Goal: Feedback & Contribution: Submit feedback/report problem

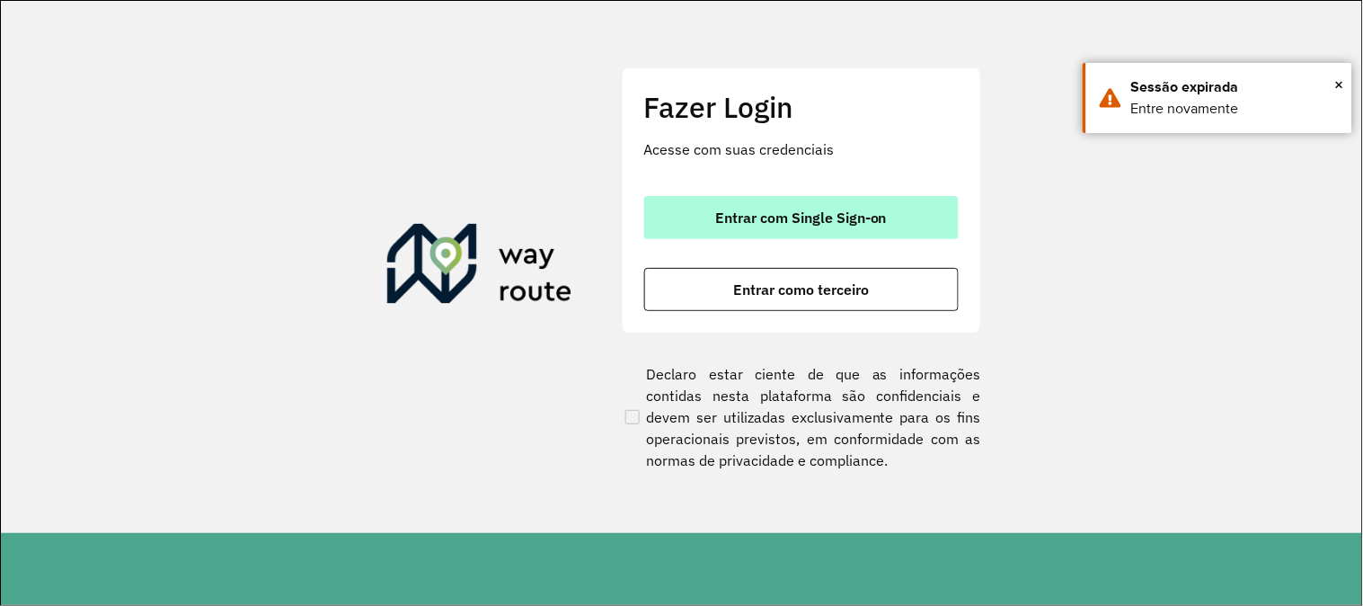
click at [721, 202] on button "Entrar com Single Sign-on" at bounding box center [801, 217] width 315 height 43
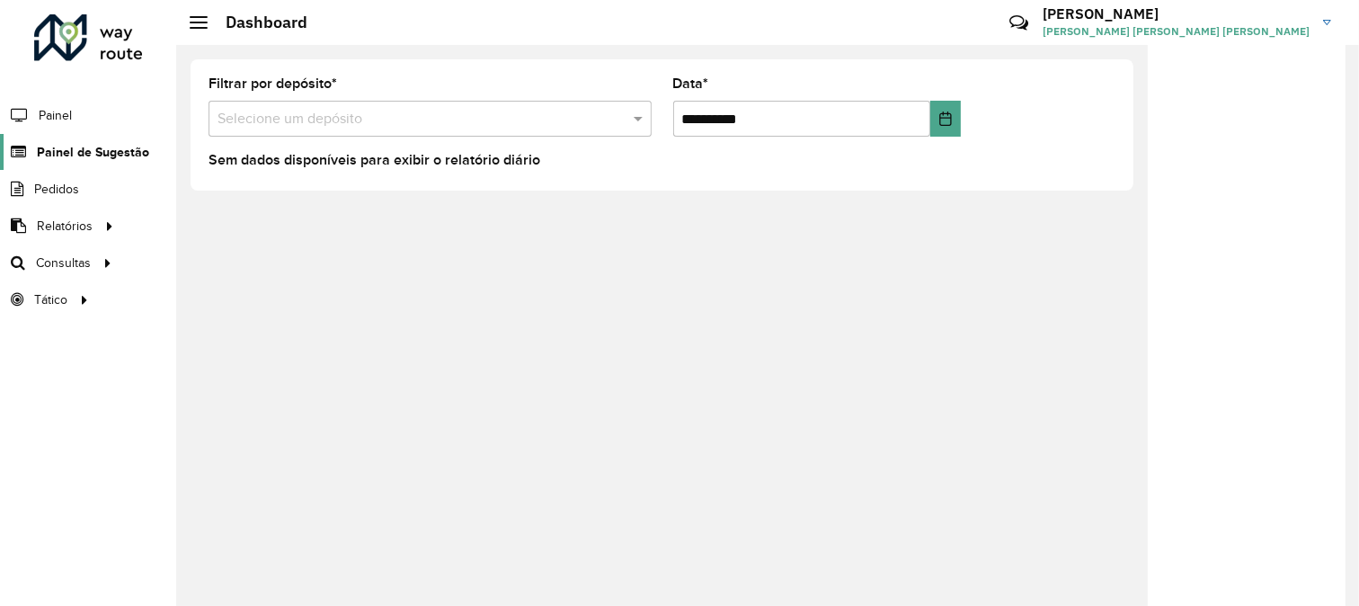
click at [106, 158] on span "Painel de Sugestão" at bounding box center [93, 152] width 112 height 19
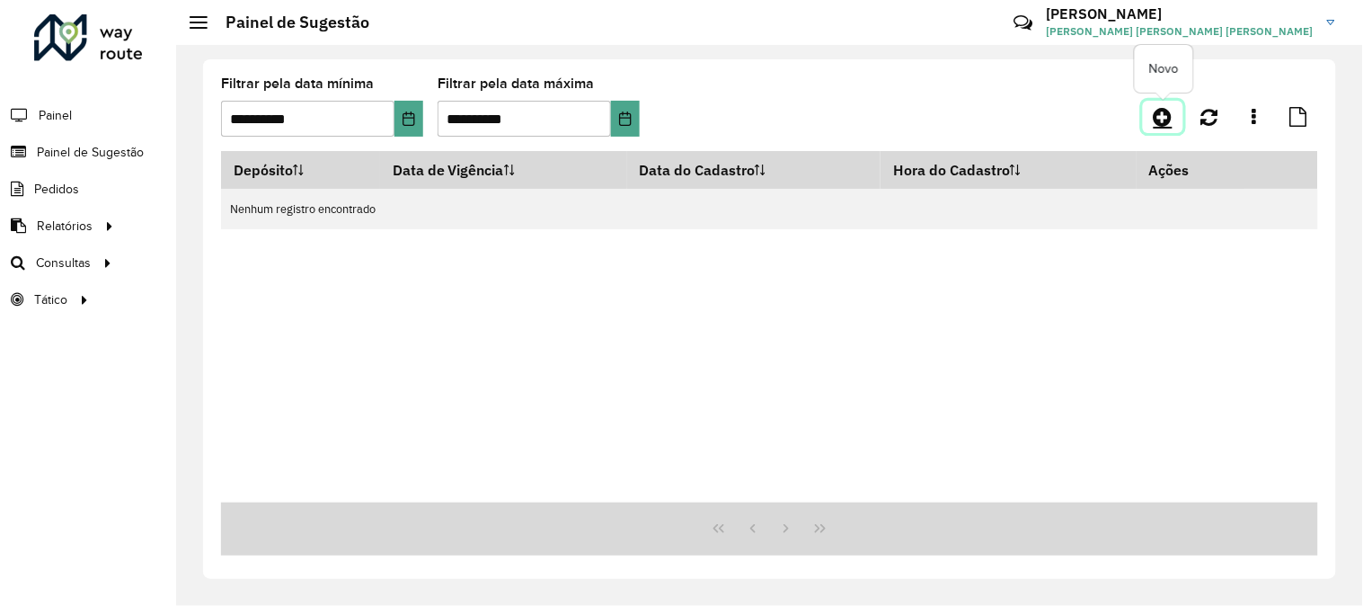
click at [1173, 117] on icon at bounding box center [1163, 117] width 19 height 22
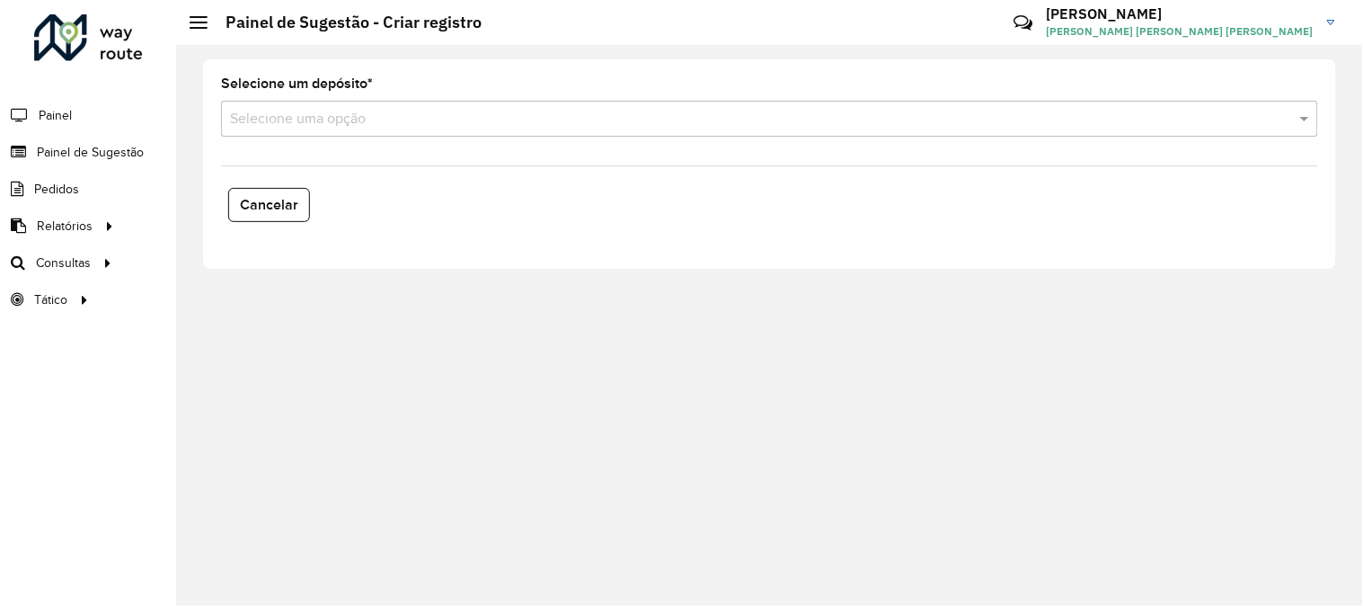
click at [362, 127] on input "text" at bounding box center [751, 120] width 1043 height 22
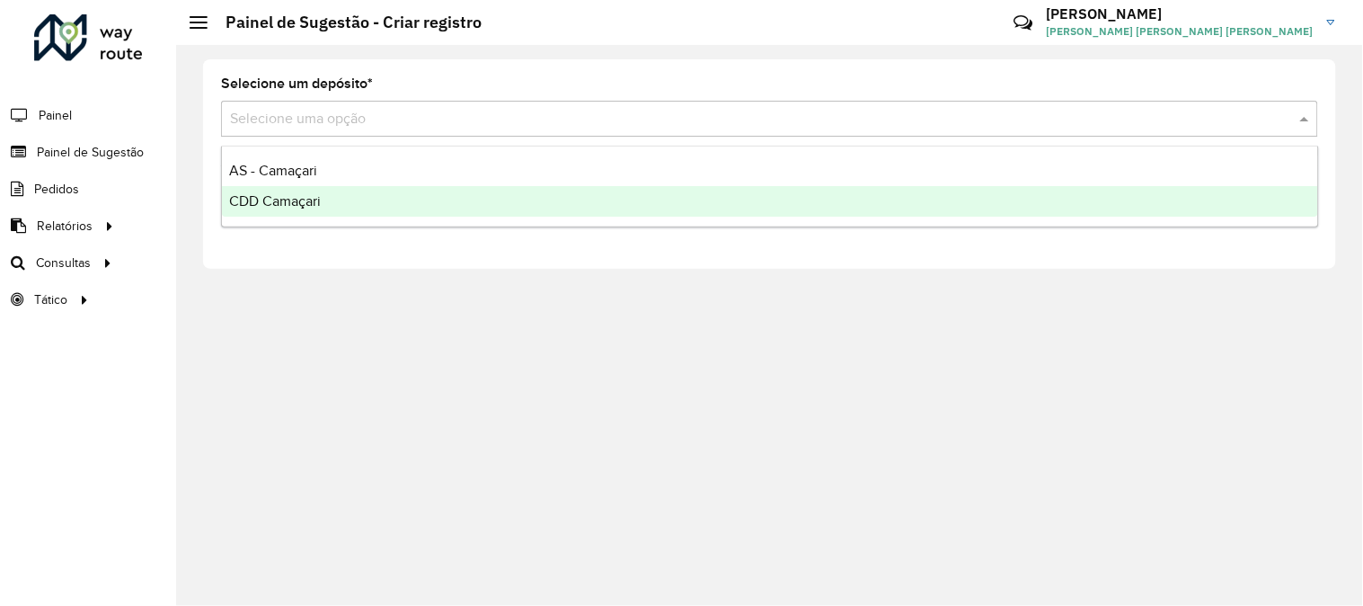
click at [350, 199] on div "CDD Camaçari" at bounding box center [770, 201] width 1096 height 31
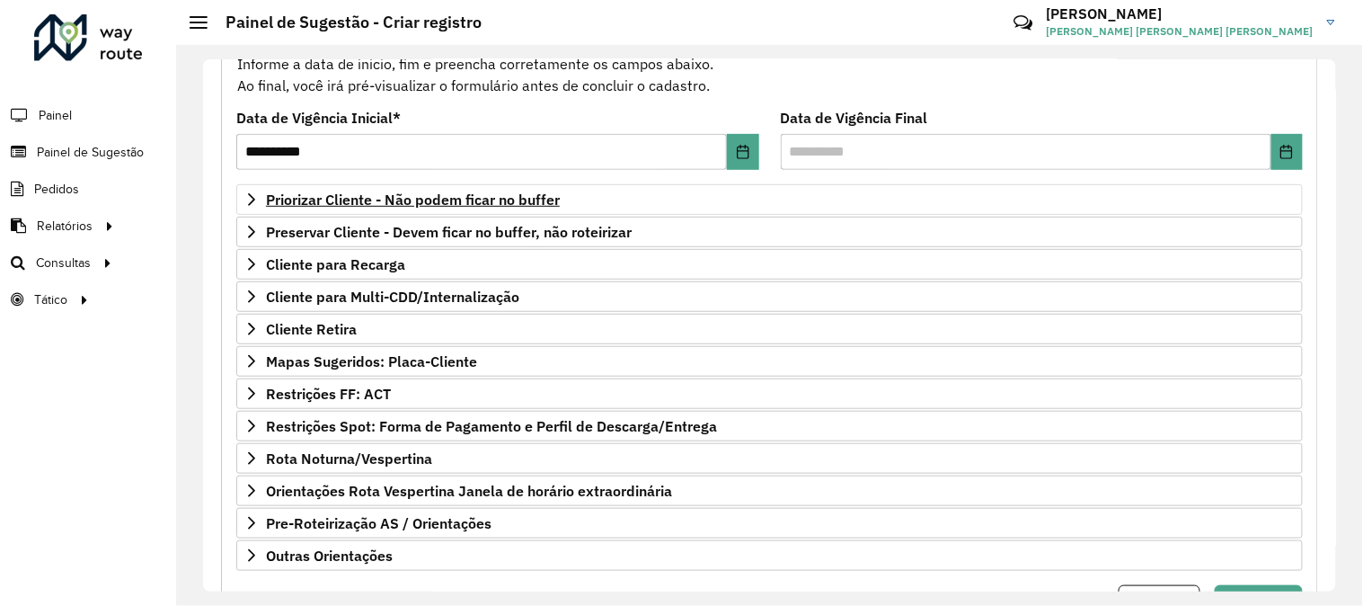
scroll to position [292, 0]
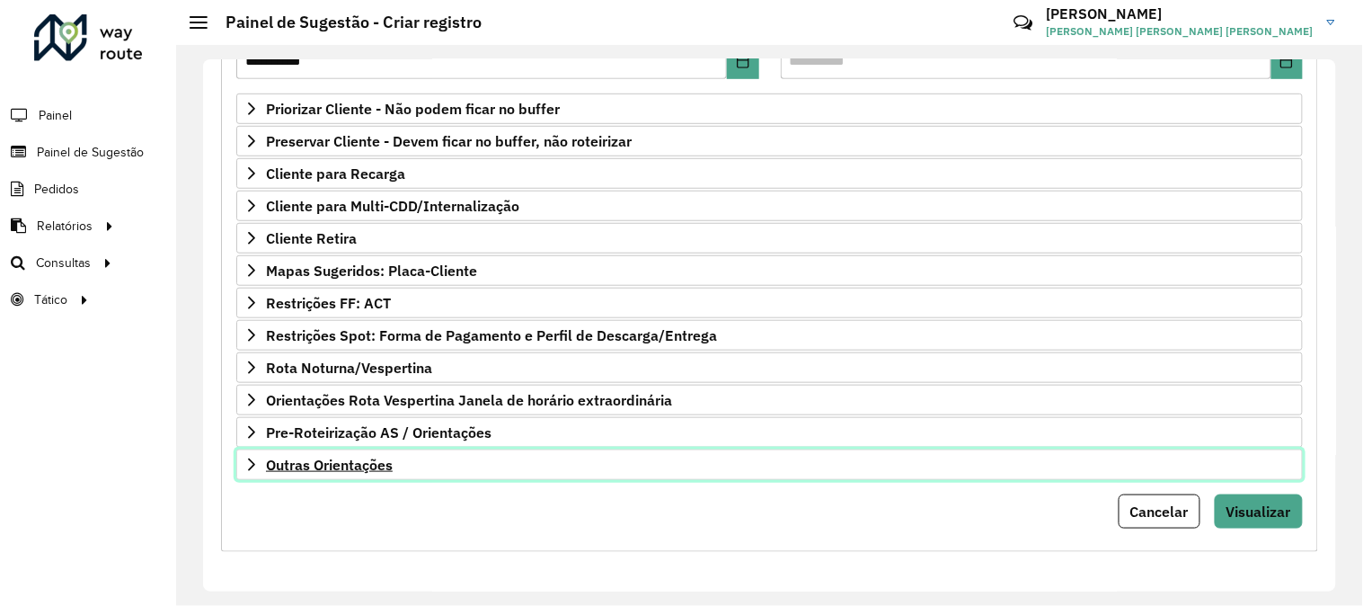
click at [365, 467] on span "Outras Orientações" at bounding box center [329, 464] width 127 height 14
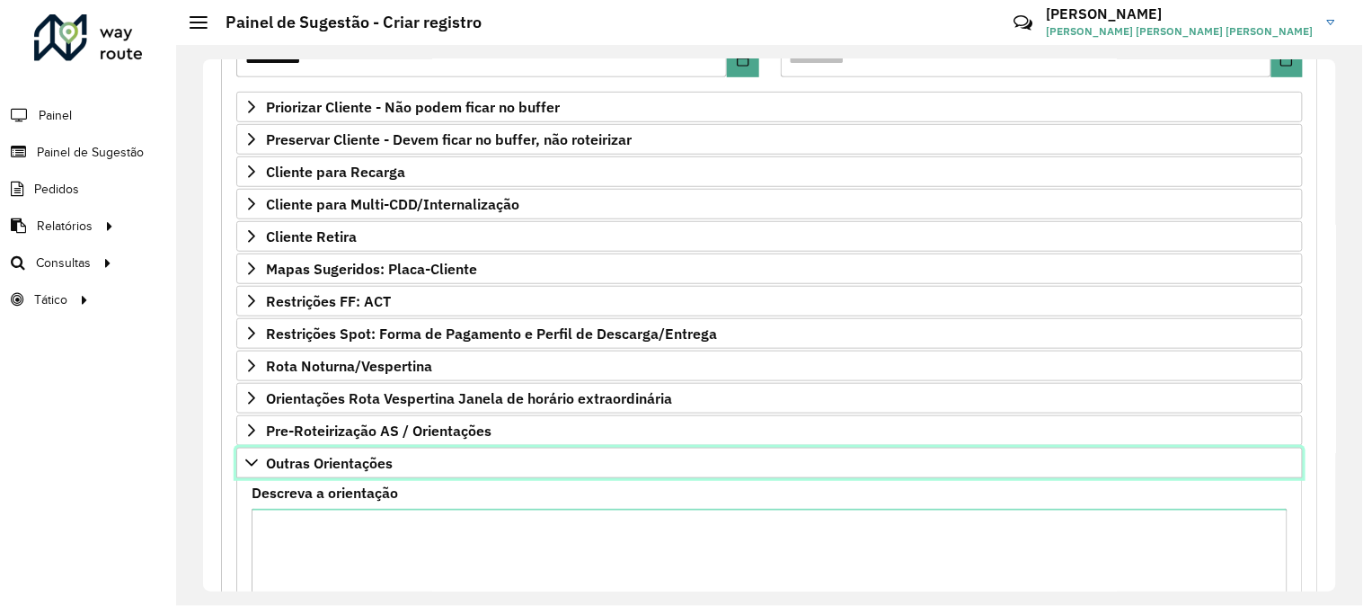
scroll to position [492, 0]
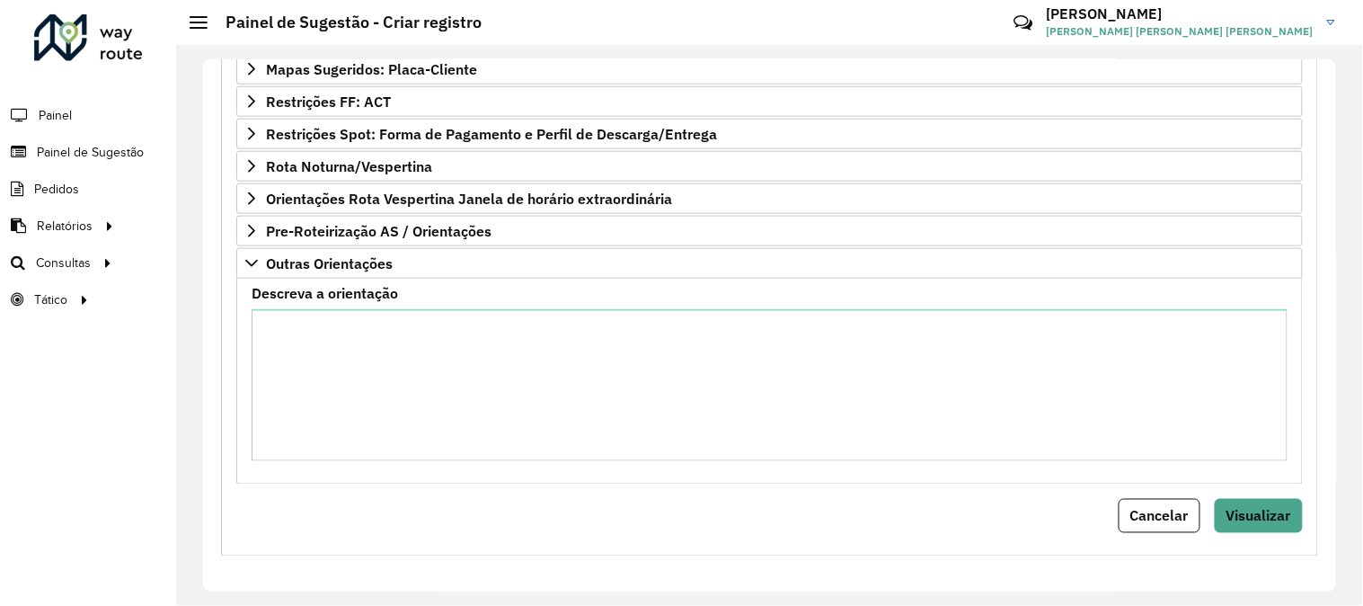
click at [510, 523] on div "Cancelar Visualizar" at bounding box center [769, 516] width 1067 height 34
